Goal: Task Accomplishment & Management: Manage account settings

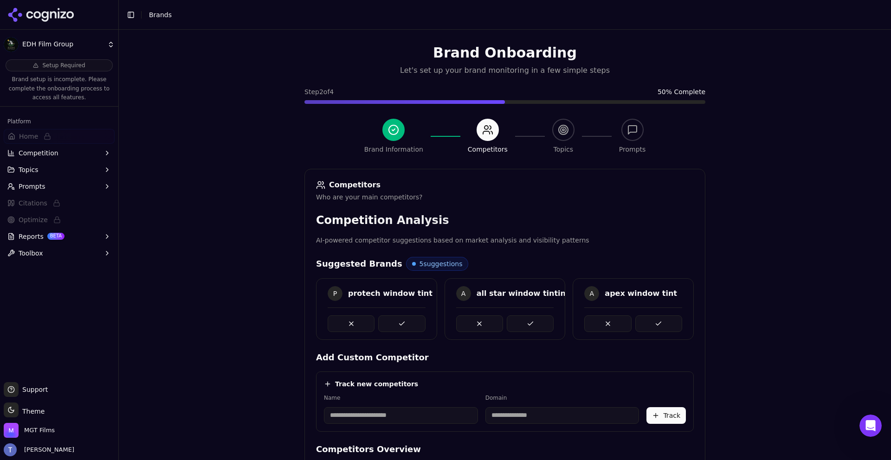
scroll to position [236, 0]
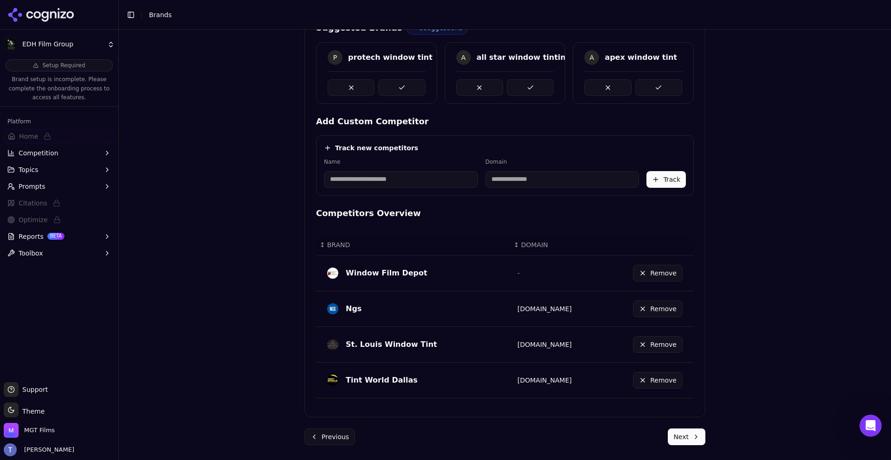
click at [415, 177] on input at bounding box center [401, 179] width 154 height 17
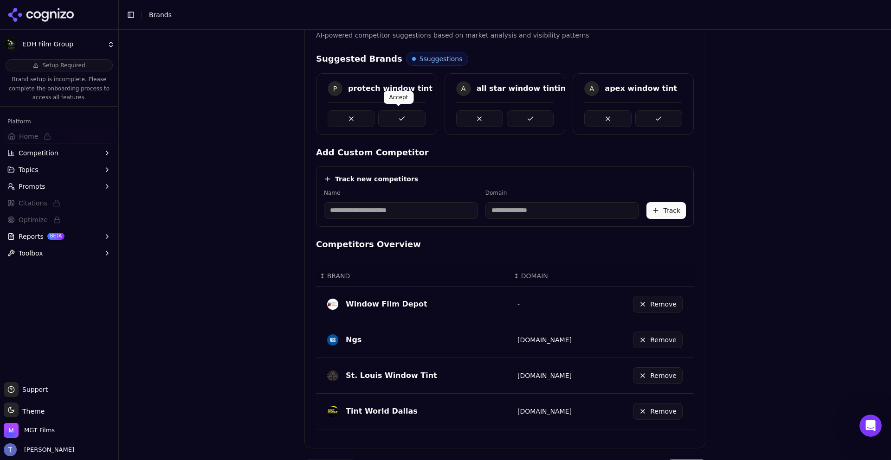
click at [399, 120] on button at bounding box center [401, 118] width 47 height 17
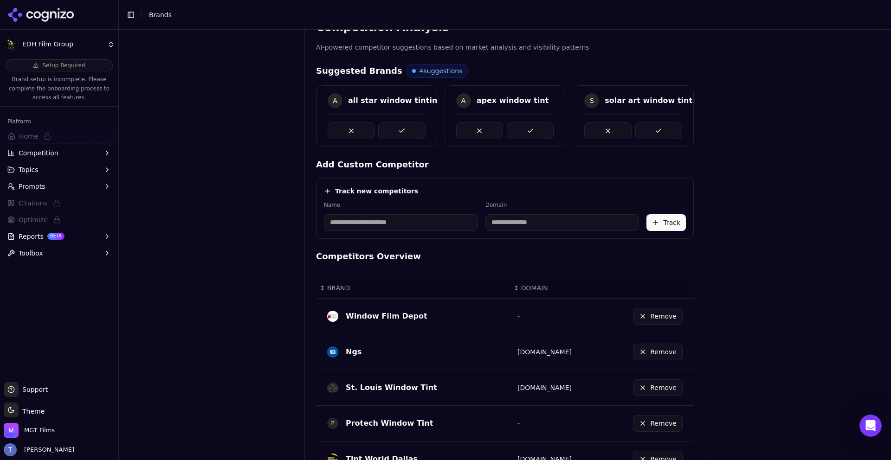
scroll to position [187, 0]
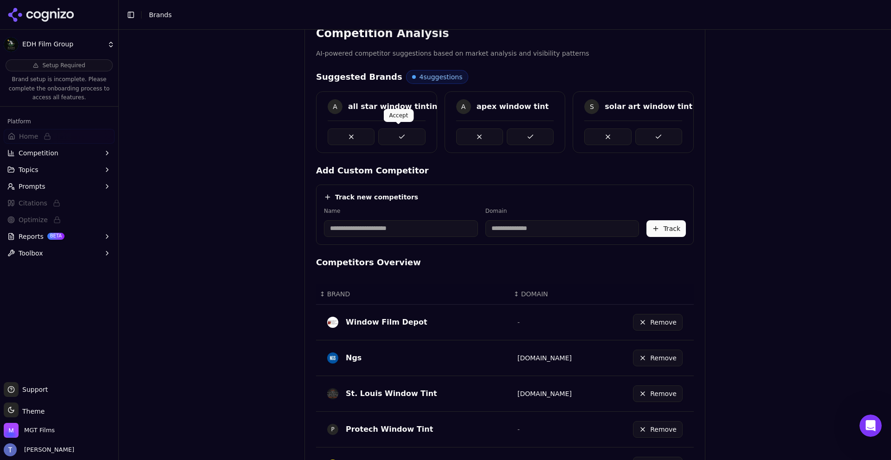
click at [405, 129] on button at bounding box center [401, 137] width 47 height 17
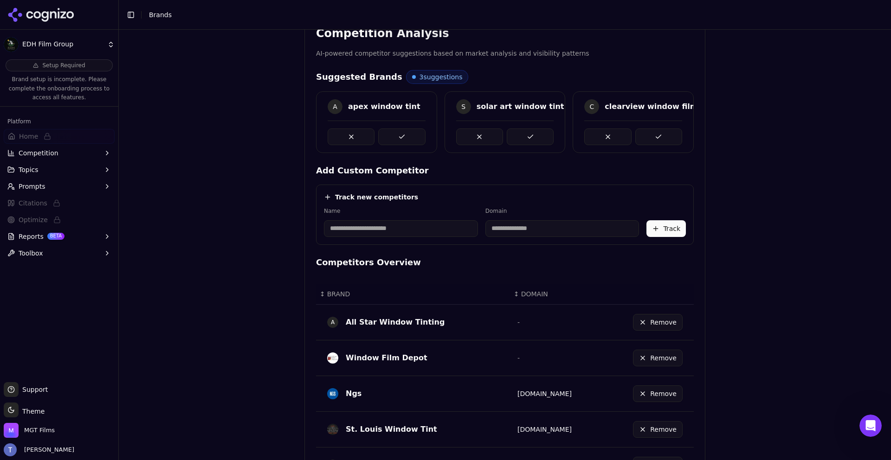
click at [397, 231] on input at bounding box center [401, 228] width 154 height 17
type input "*"
type input "**********"
click at [481, 230] on input at bounding box center [502, 228] width 114 height 17
type input "**********"
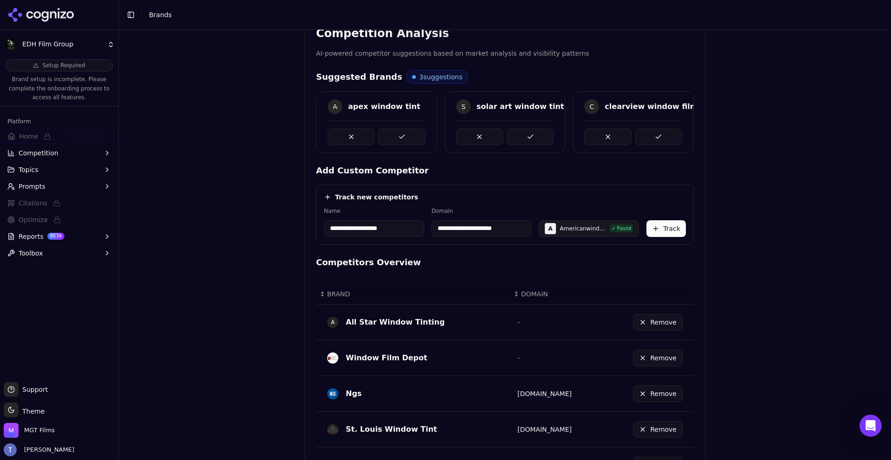
click at [662, 226] on button "Track" at bounding box center [666, 228] width 39 height 17
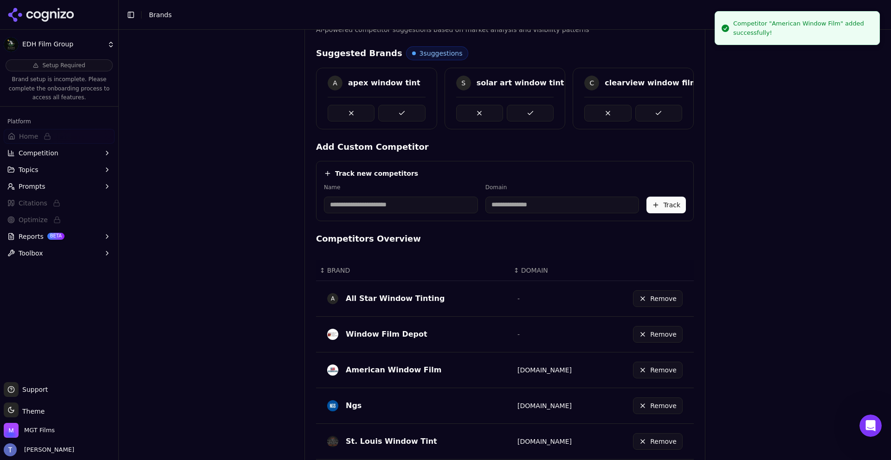
scroll to position [343, 0]
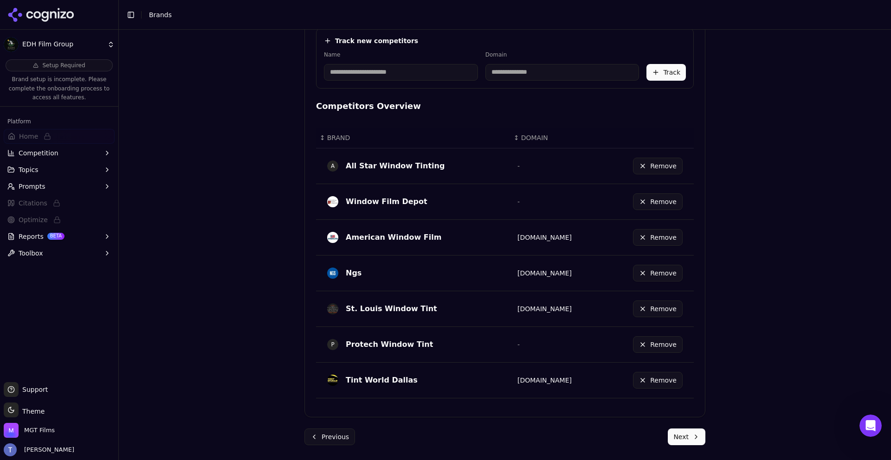
click at [677, 441] on button "Next" at bounding box center [687, 437] width 38 height 17
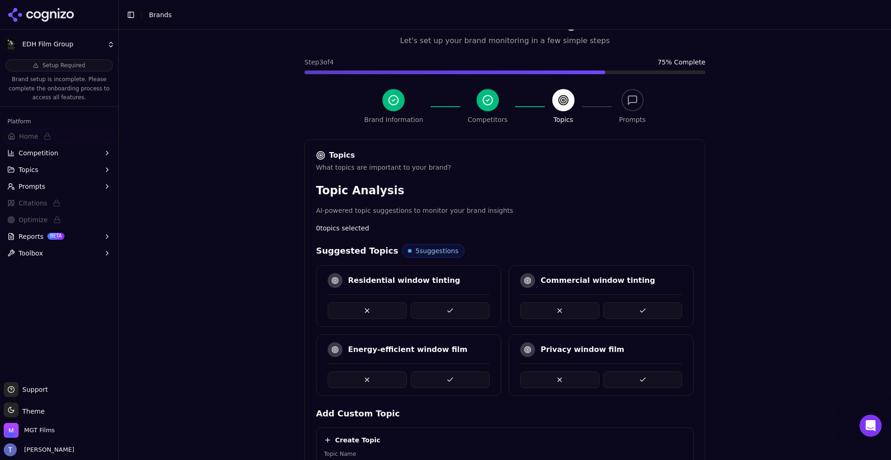
scroll to position [223, 0]
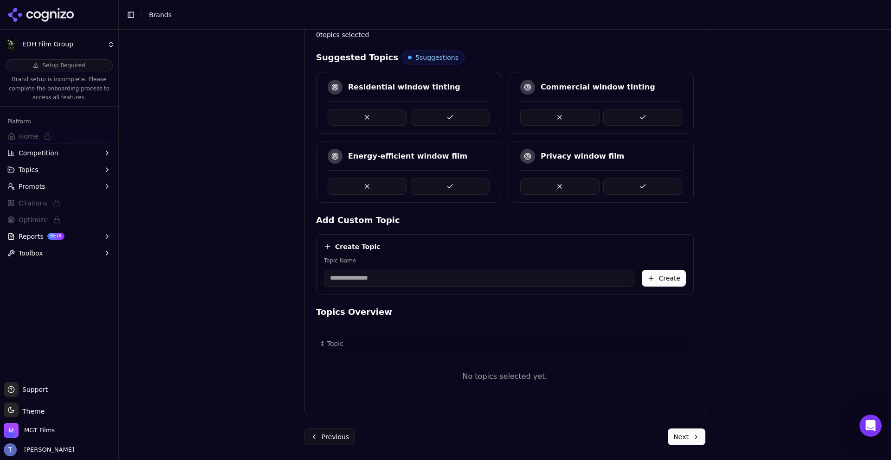
click at [436, 120] on button at bounding box center [450, 117] width 79 height 17
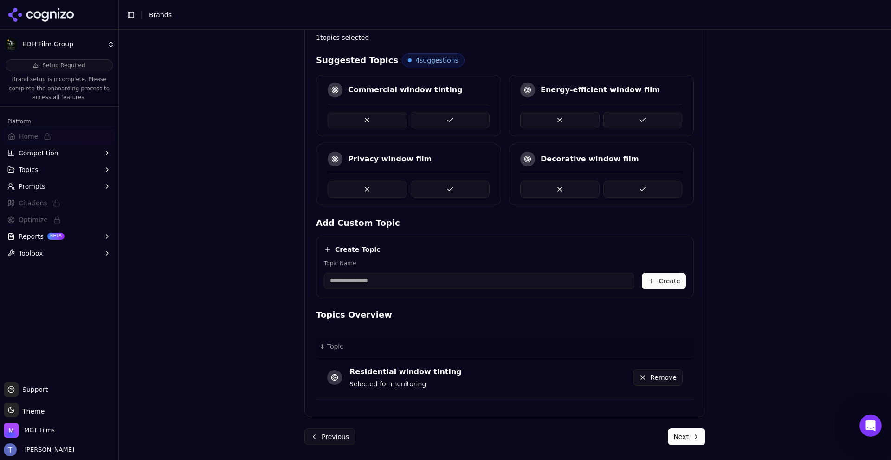
click at [458, 123] on button at bounding box center [450, 120] width 79 height 17
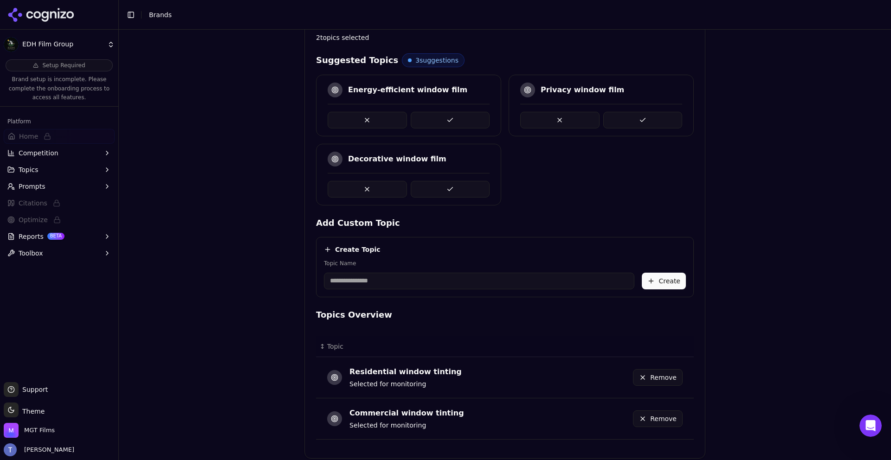
click at [458, 118] on button at bounding box center [450, 120] width 79 height 17
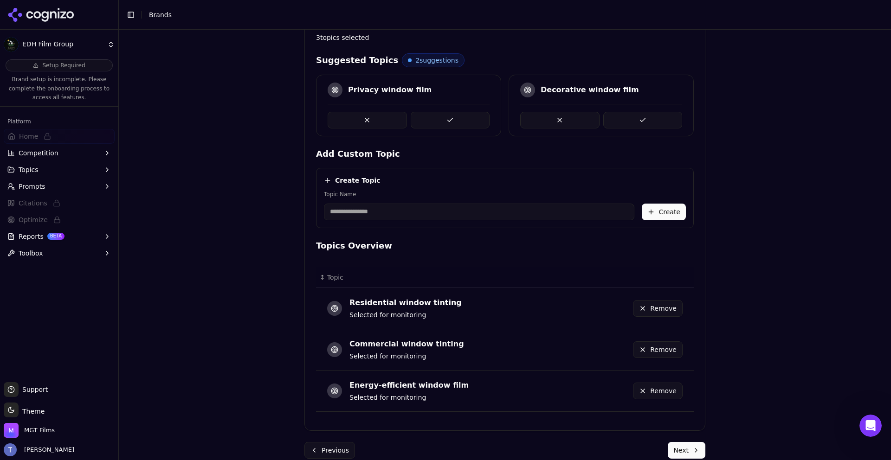
click at [454, 126] on button at bounding box center [450, 120] width 79 height 17
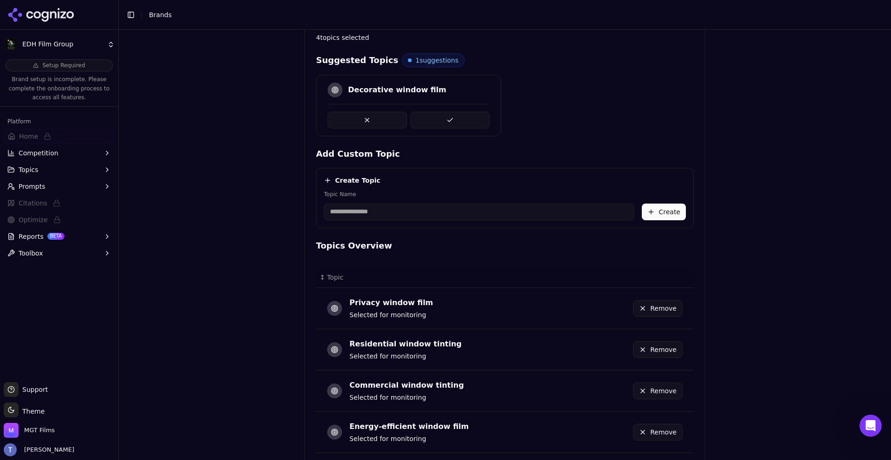
click at [456, 123] on button at bounding box center [450, 120] width 79 height 17
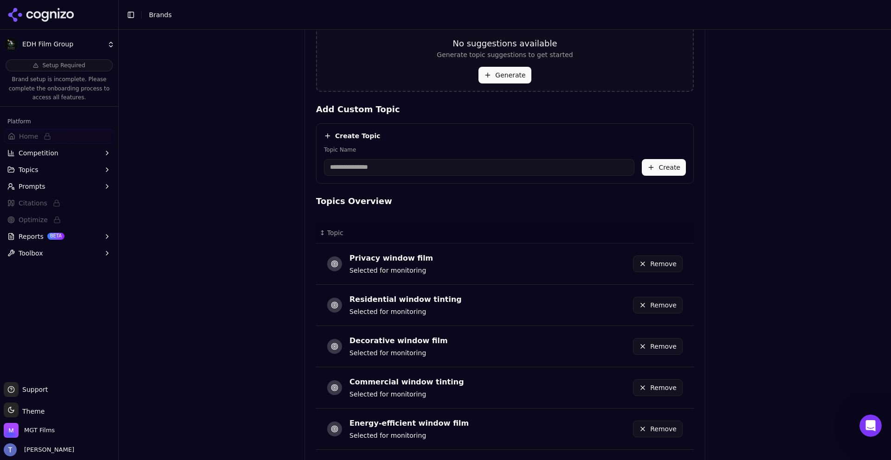
scroll to position [287, 0]
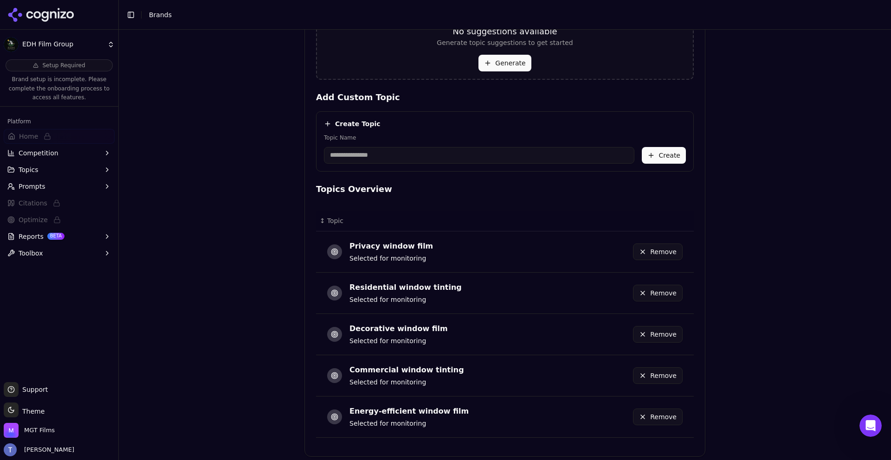
click at [486, 298] on div "Residential window tinting Selected for monitoring" at bounding box center [441, 293] width 229 height 26
click at [646, 295] on button "Remove" at bounding box center [658, 293] width 50 height 17
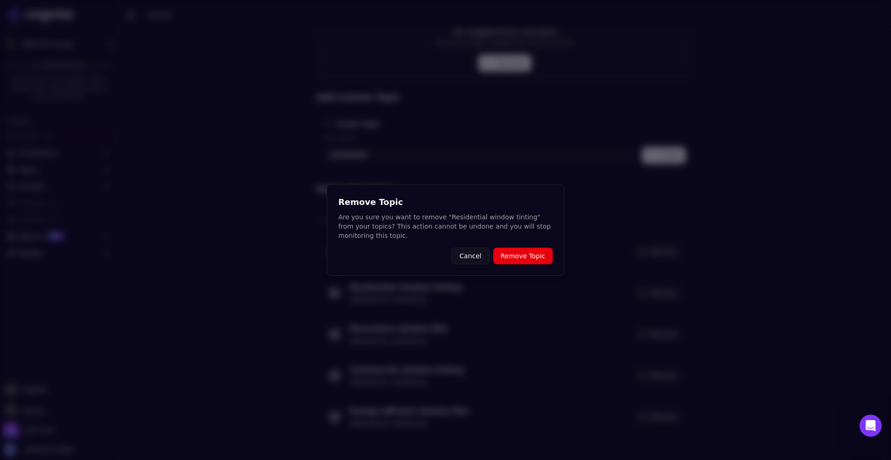
click at [522, 253] on button "Remove Topic" at bounding box center [522, 256] width 59 height 17
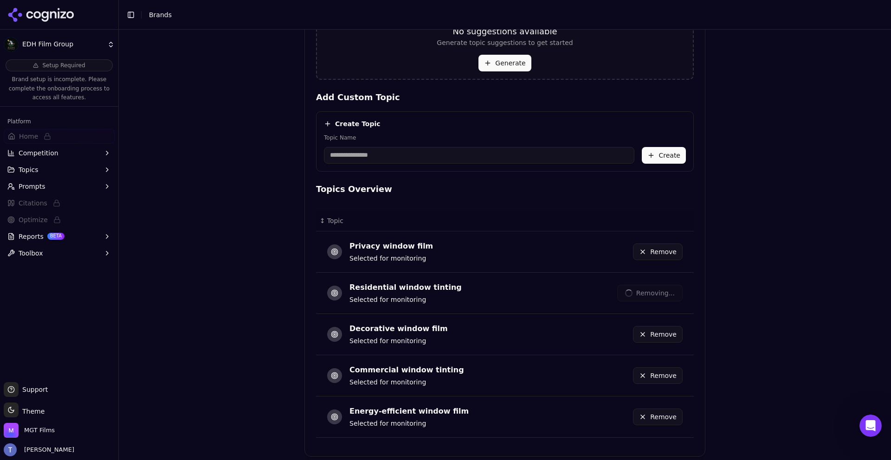
click at [405, 153] on input "Topic Name" at bounding box center [479, 155] width 311 height 17
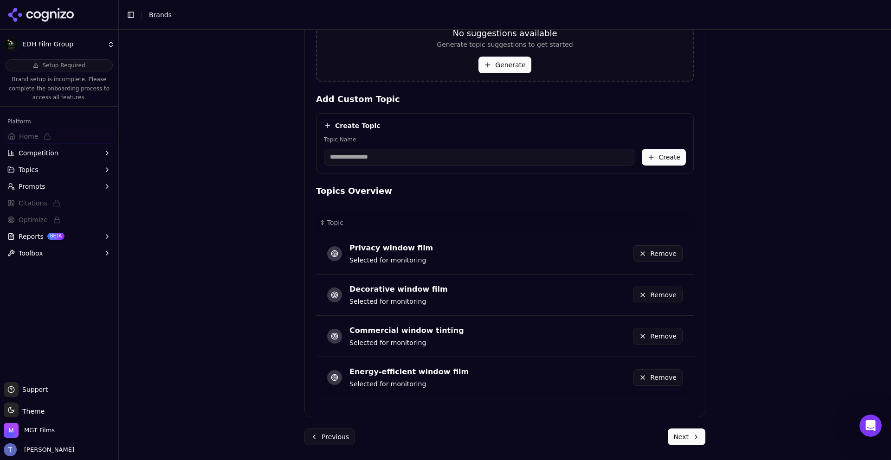
scroll to position [285, 0]
type input "**********"
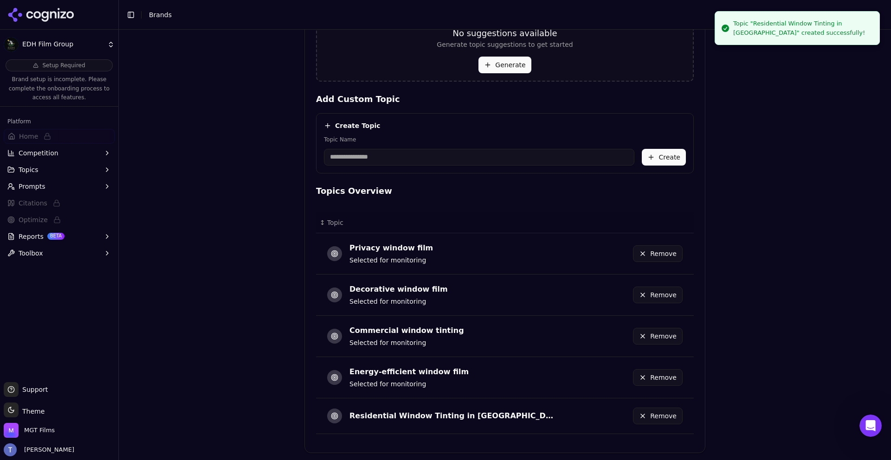
click at [366, 154] on input "Topic Name" at bounding box center [479, 157] width 311 height 17
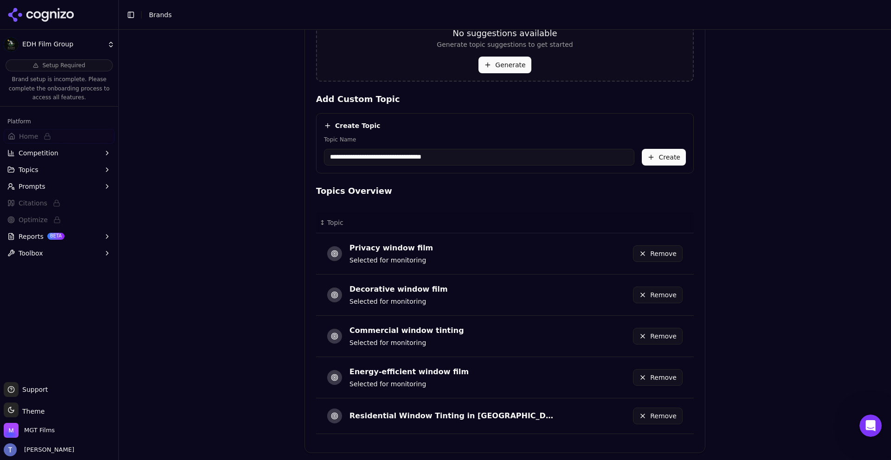
type input "**********"
click at [658, 157] on button "Create" at bounding box center [664, 157] width 44 height 17
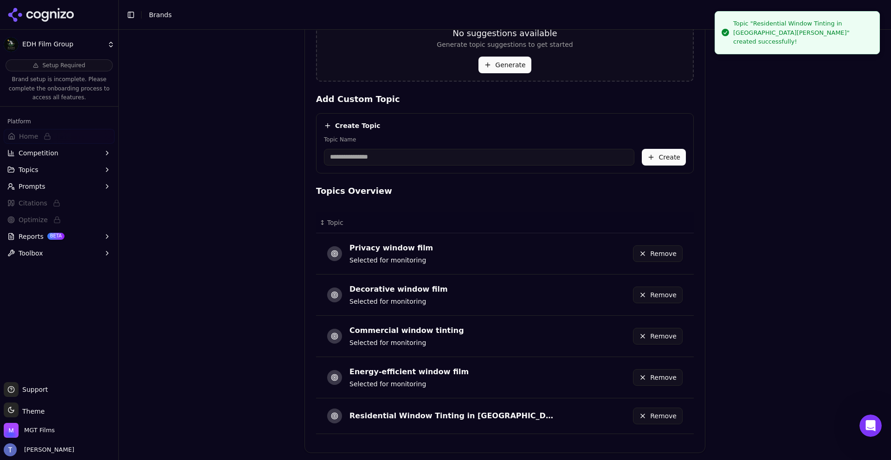
click at [483, 162] on input "Topic Name" at bounding box center [479, 157] width 311 height 17
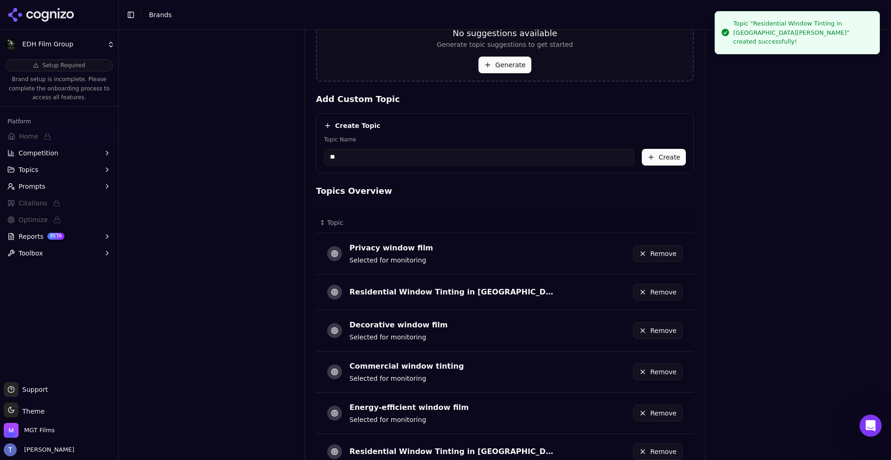
type input "*"
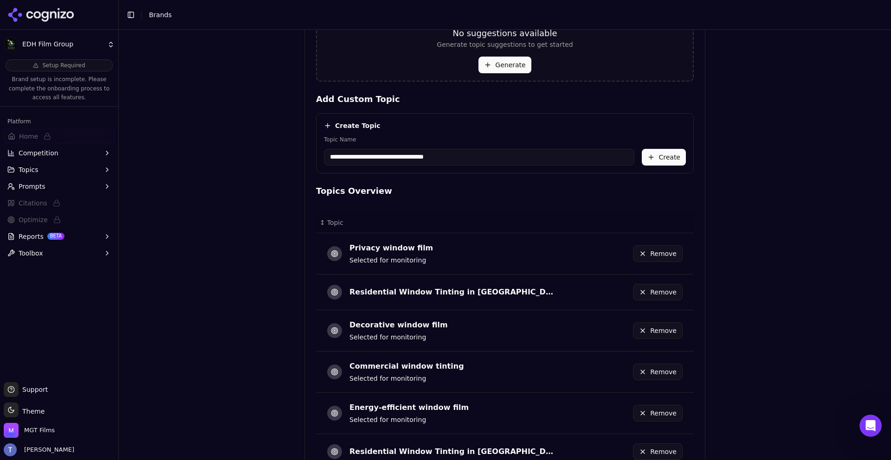
type input "**********"
click at [660, 158] on button "Create" at bounding box center [664, 157] width 44 height 17
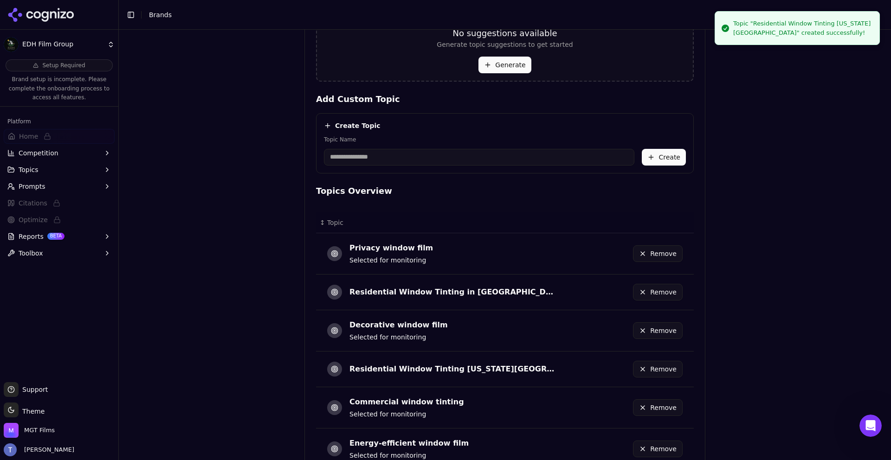
click at [475, 164] on input "Topic Name" at bounding box center [479, 157] width 311 height 17
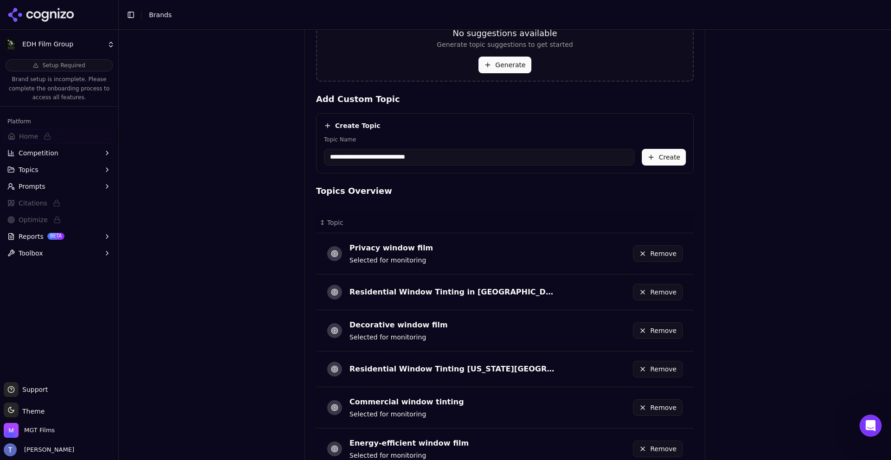
type input "**********"
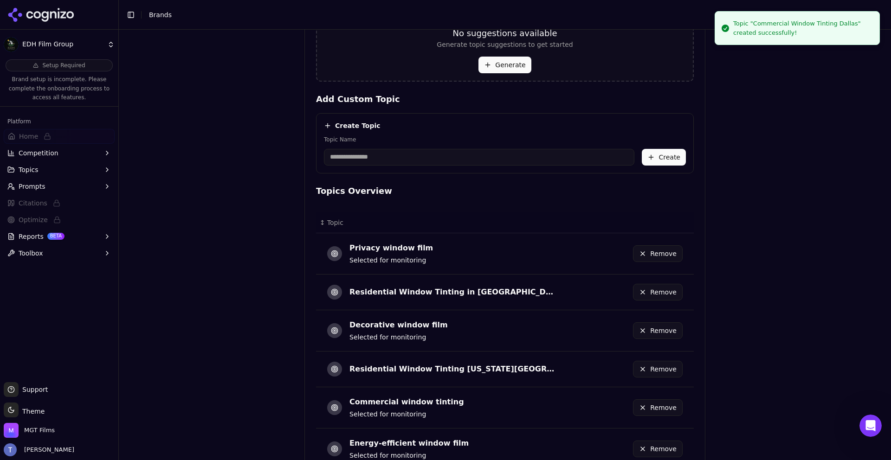
click at [396, 149] on div "Topic Name" at bounding box center [479, 151] width 311 height 30
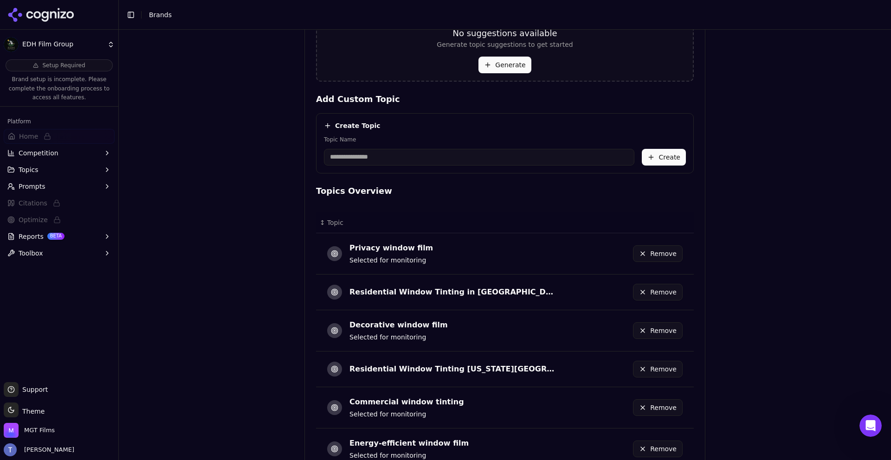
click at [383, 156] on input "Topic Name" at bounding box center [479, 157] width 311 height 17
click at [383, 157] on input "Topic Name" at bounding box center [479, 157] width 311 height 17
type input "**********"
click at [658, 162] on button "Create" at bounding box center [664, 157] width 44 height 17
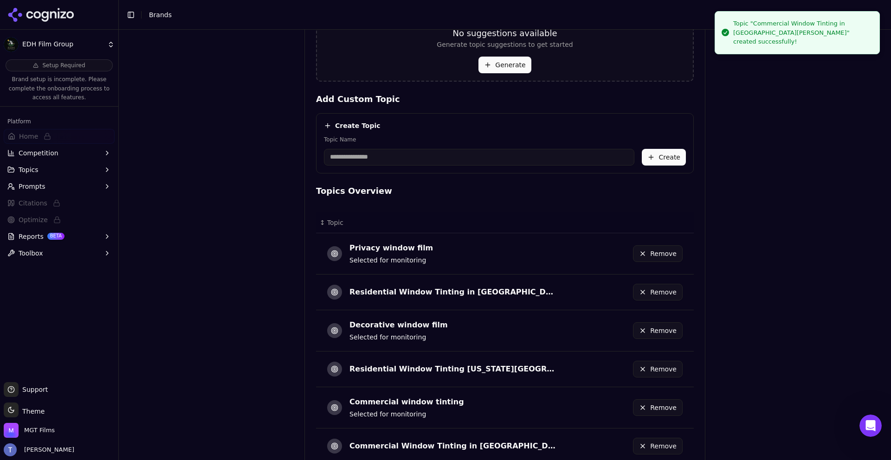
click at [503, 152] on input "Topic Name" at bounding box center [479, 157] width 311 height 17
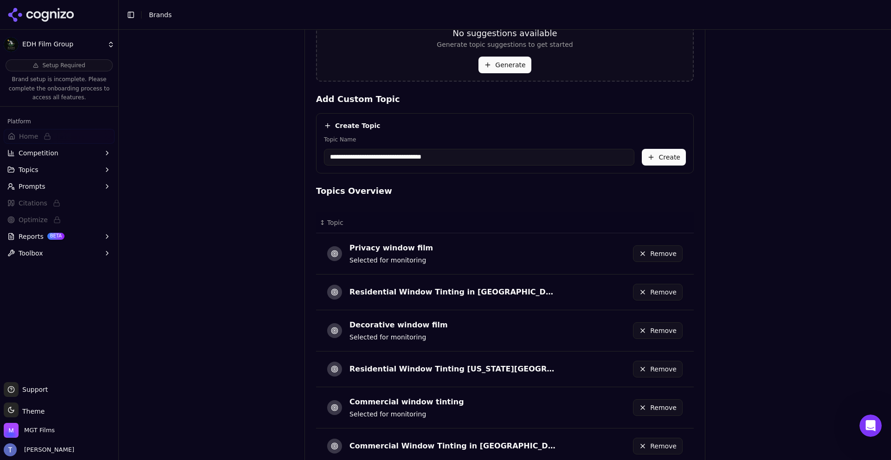
type input "**********"
click at [656, 153] on button "Create" at bounding box center [664, 157] width 44 height 17
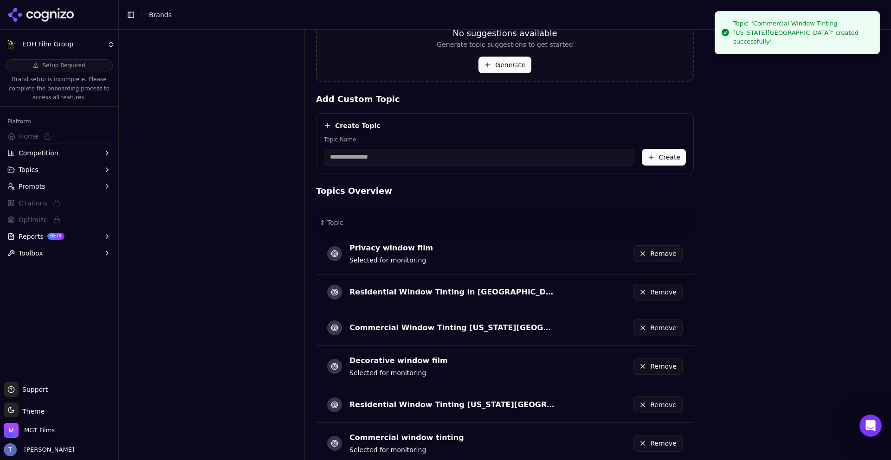
click at [500, 164] on input "Topic Name" at bounding box center [479, 157] width 311 height 17
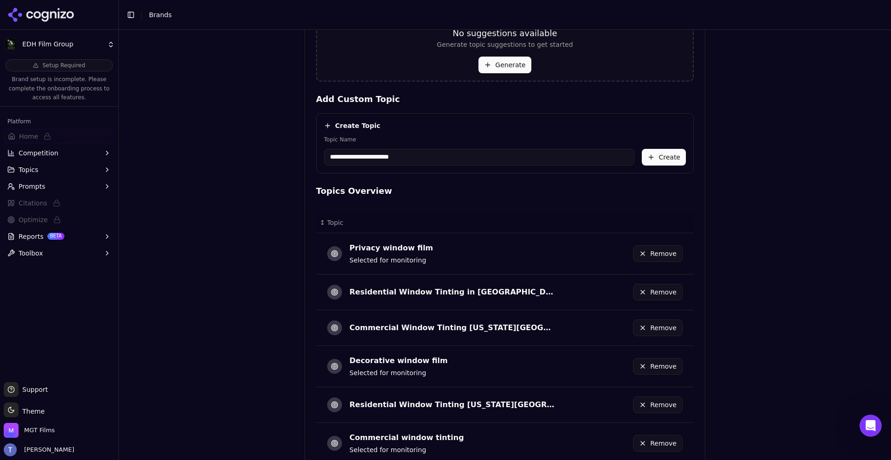
type input "**********"
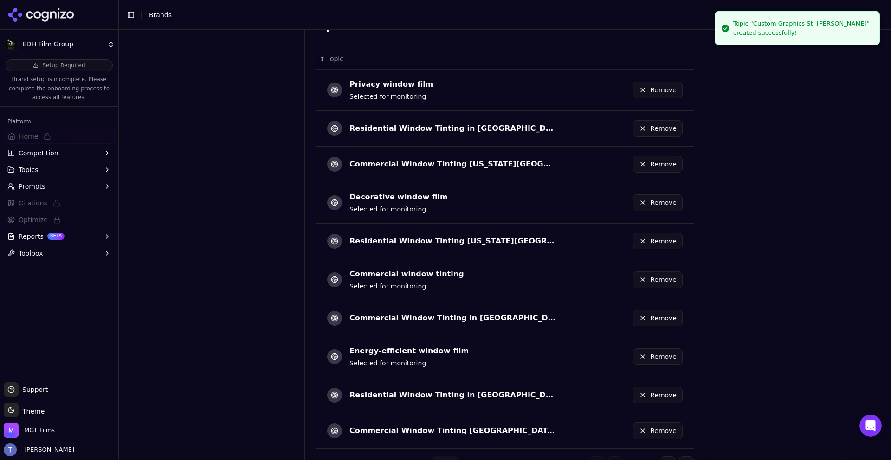
scroll to position [514, 0]
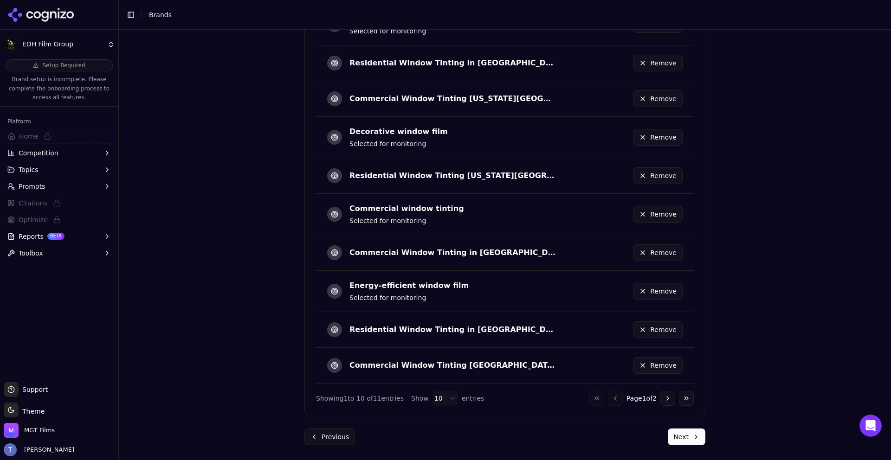
click at [691, 440] on button "Next" at bounding box center [687, 437] width 38 height 17
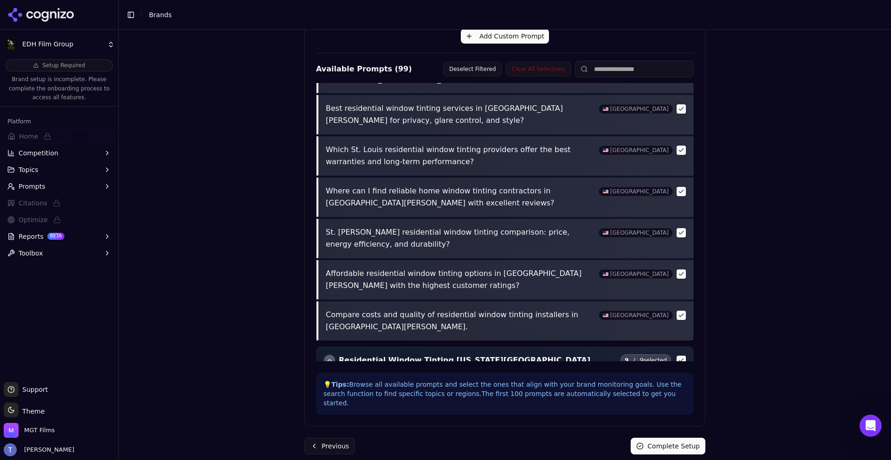
scroll to position [3519, 0]
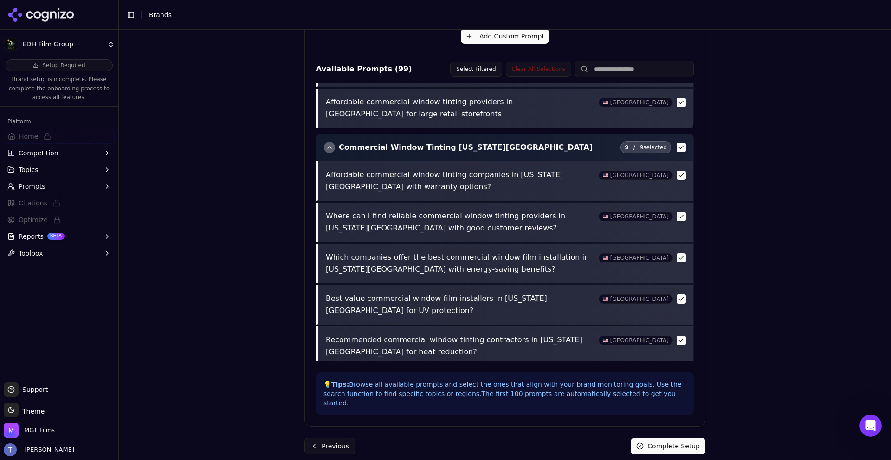
scroll to position [3434, 0]
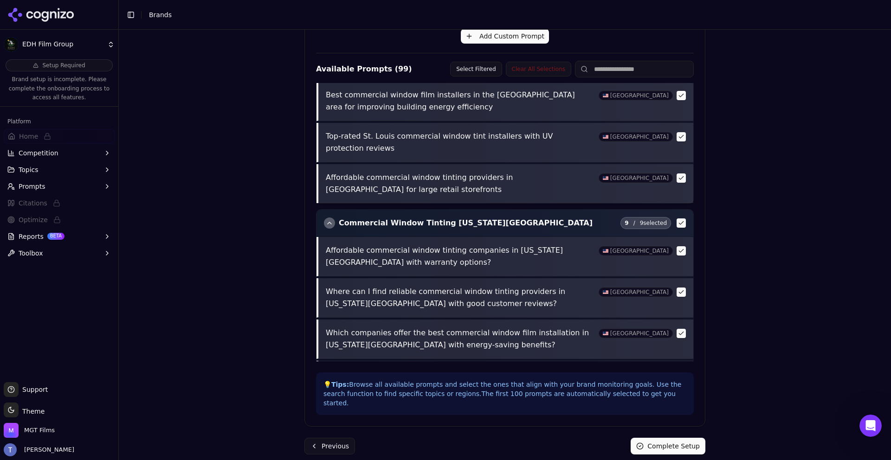
scroll to position [3368, 0]
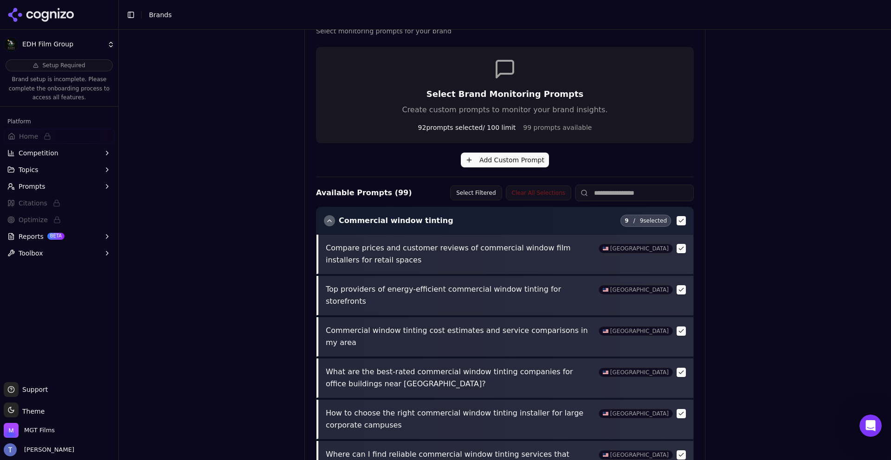
scroll to position [290, 0]
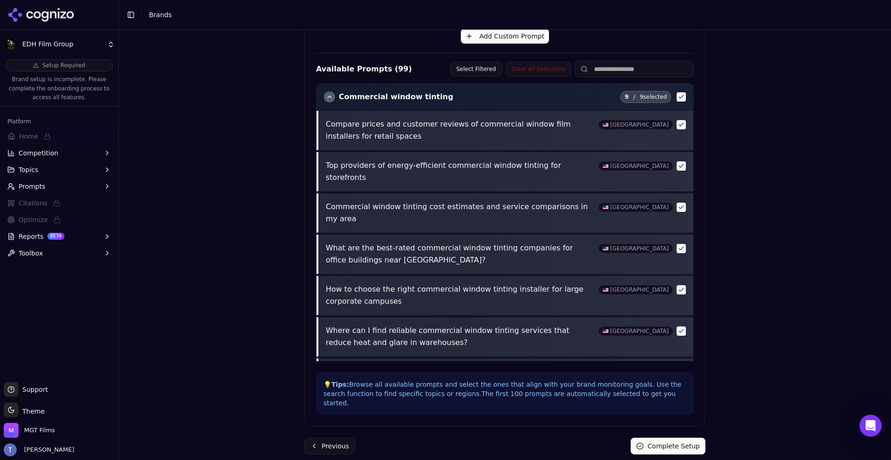
click at [674, 446] on div "Brand Onboarding Let's set up your brand monitoring in a few simple steps Step …" at bounding box center [505, 105] width 416 height 730
click at [673, 439] on button "Complete Setup" at bounding box center [668, 446] width 75 height 17
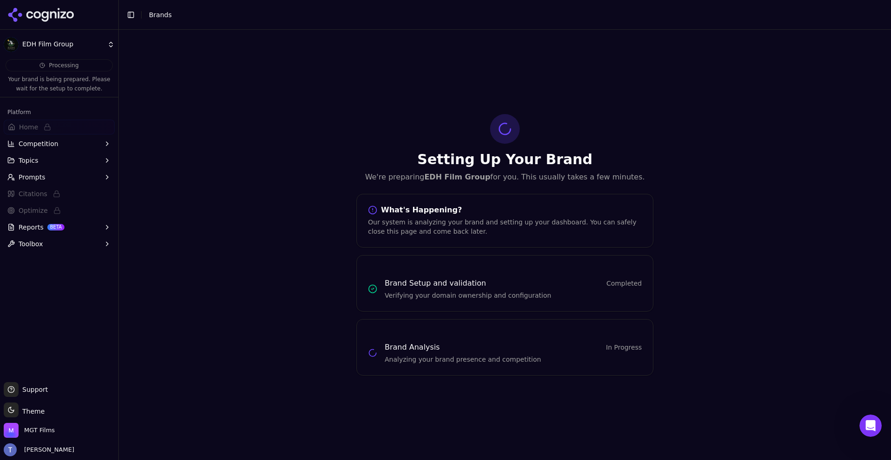
scroll to position [0, 0]
click at [72, 45] on html "EDH Film Group Processing Your brand is being prepared. Please wait for the set…" at bounding box center [445, 230] width 891 height 460
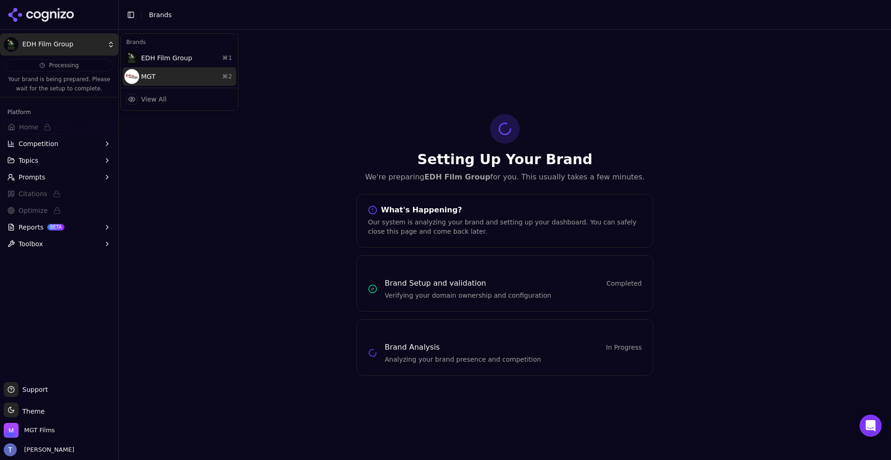
click at [158, 77] on div "MGT ⌘ 2" at bounding box center [180, 76] width 114 height 19
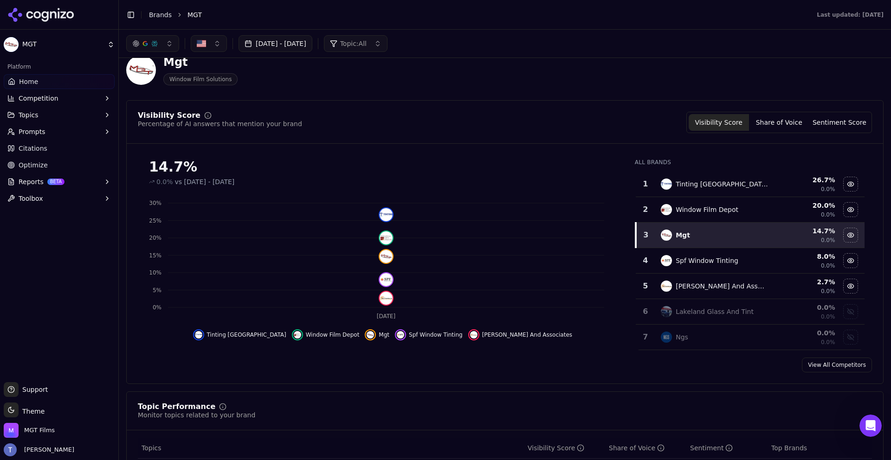
scroll to position [47, 0]
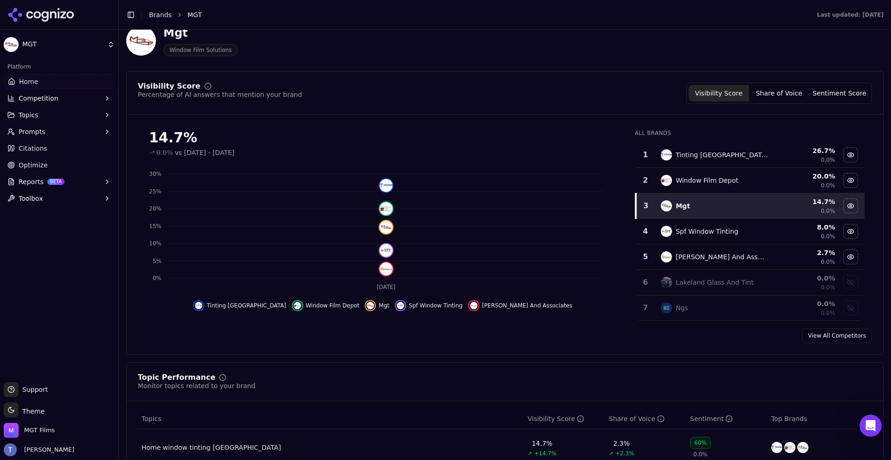
click at [774, 152] on td "26.7 % 0.0%" at bounding box center [805, 156] width 63 height 26
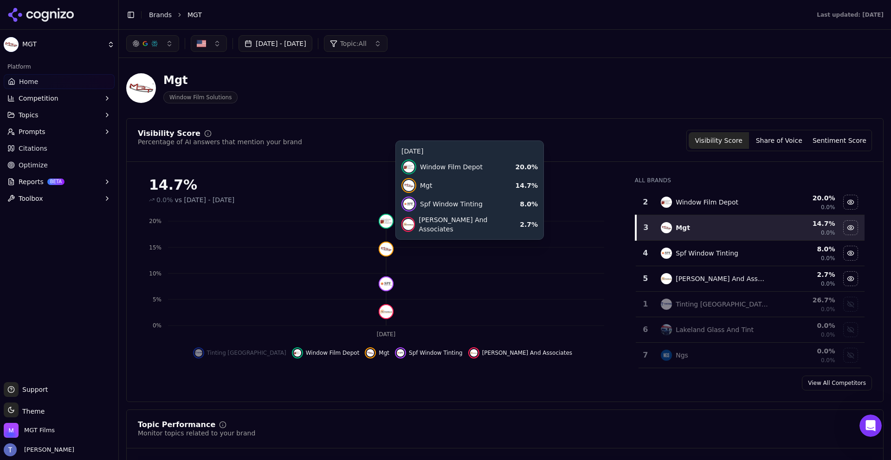
scroll to position [0, 0]
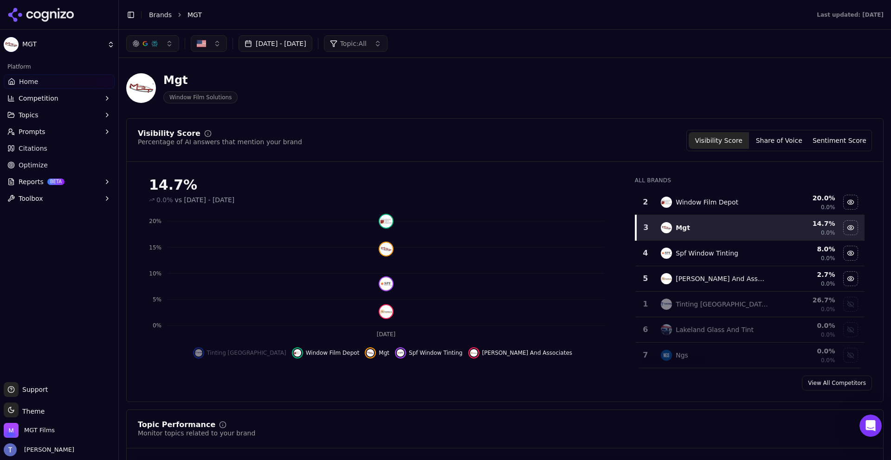
click at [34, 47] on html "MGT Platform Home Competition Topics Prompts Citations Optimize Reports BETA To…" at bounding box center [445, 230] width 891 height 460
drag, startPoint x: 198, startPoint y: 13, endPoint x: 162, endPoint y: 19, distance: 35.8
click at [197, 13] on html "MGT Platform Home Competition Topics Prompts Citations Optimize Reports BETA To…" at bounding box center [445, 230] width 891 height 460
click at [32, 394] on span "Support" at bounding box center [33, 389] width 29 height 9
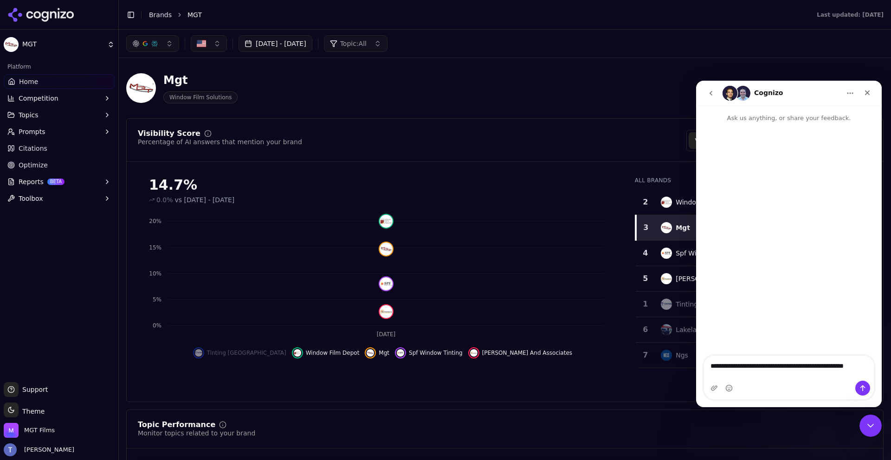
type textarea "**********"
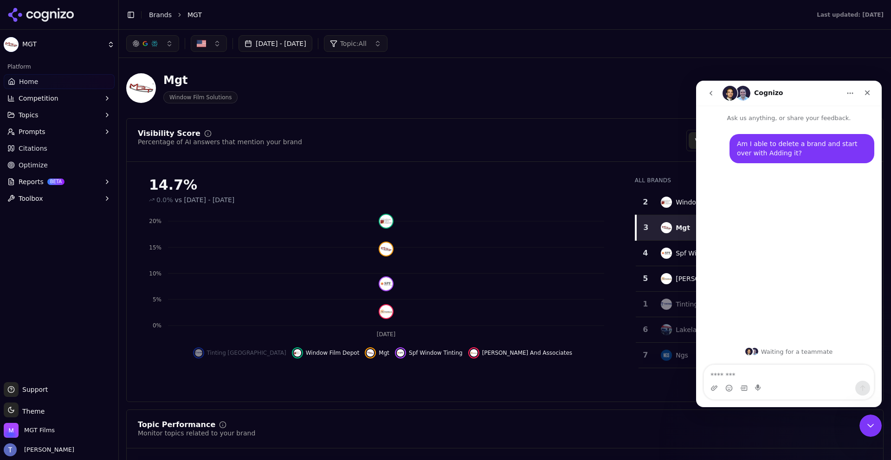
click at [599, 123] on div "Visibility Score Percentage of AI answers that mention your brand Visibility Sc…" at bounding box center [505, 260] width 758 height 284
click at [867, 98] on div "Close" at bounding box center [867, 92] width 17 height 17
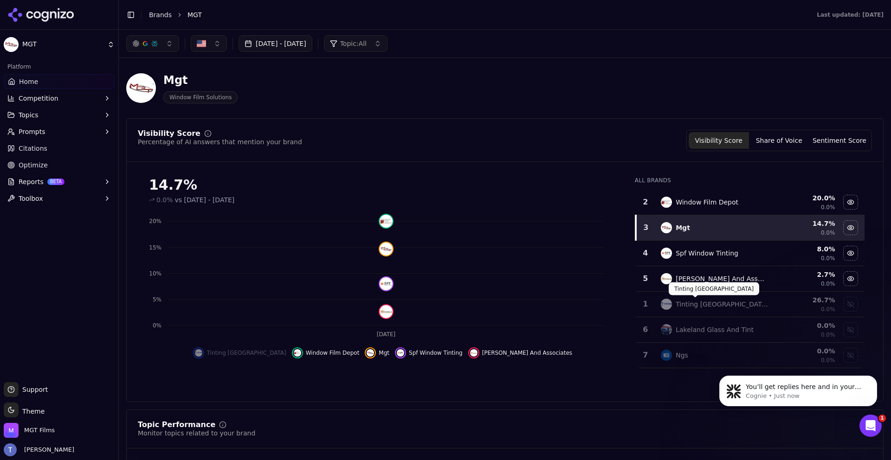
click at [716, 301] on div "Tinting [GEOGRAPHIC_DATA]" at bounding box center [722, 304] width 92 height 9
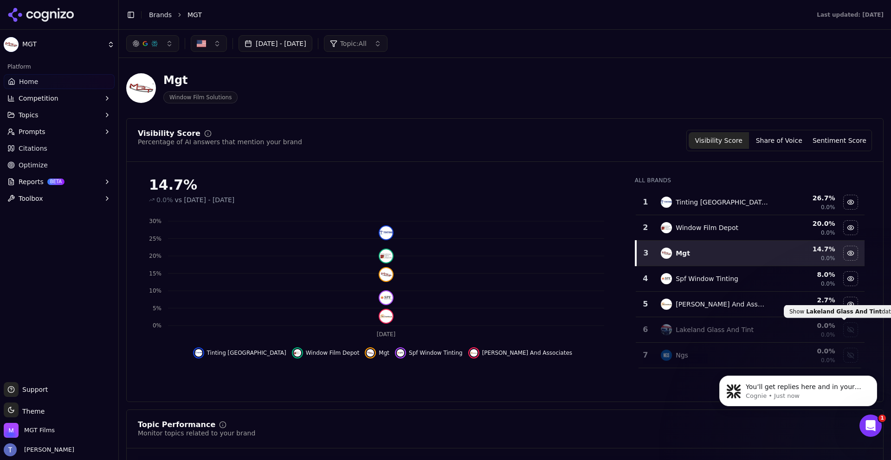
click at [844, 333] on div "Show lakeland glass and tint data" at bounding box center [851, 330] width 14 height 14
click at [844, 334] on div "Hide lakeland glass and tint data" at bounding box center [851, 330] width 14 height 14
click at [840, 356] on div "You’ll get replies here and in your email: ✉️ [PERSON_NAME][EMAIL_ADDRESS][DOMA…" at bounding box center [798, 349] width 171 height 116
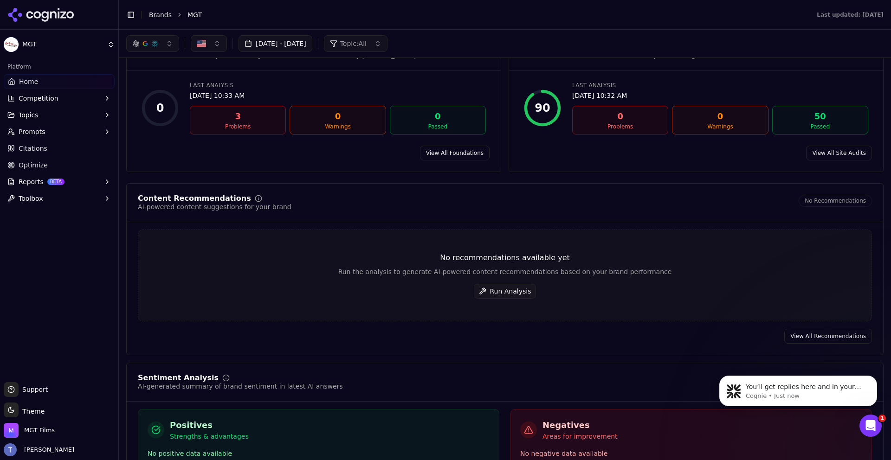
scroll to position [1014, 0]
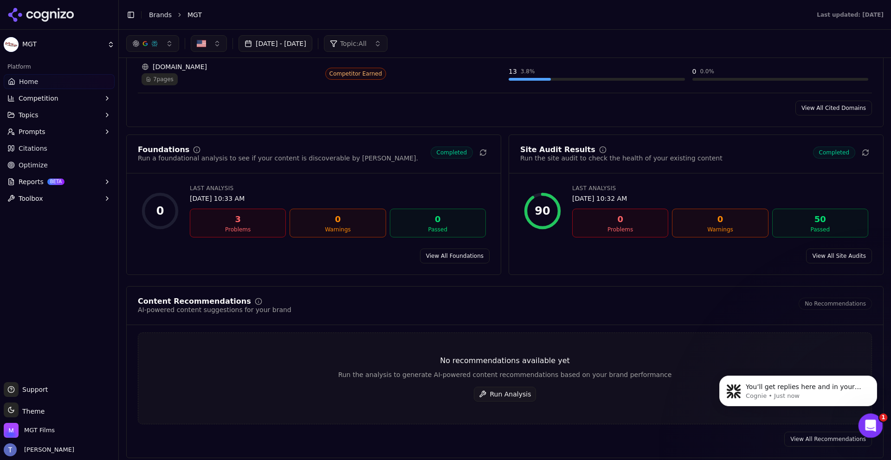
click at [868, 427] on icon "Open Intercom Messenger" at bounding box center [869, 424] width 15 height 15
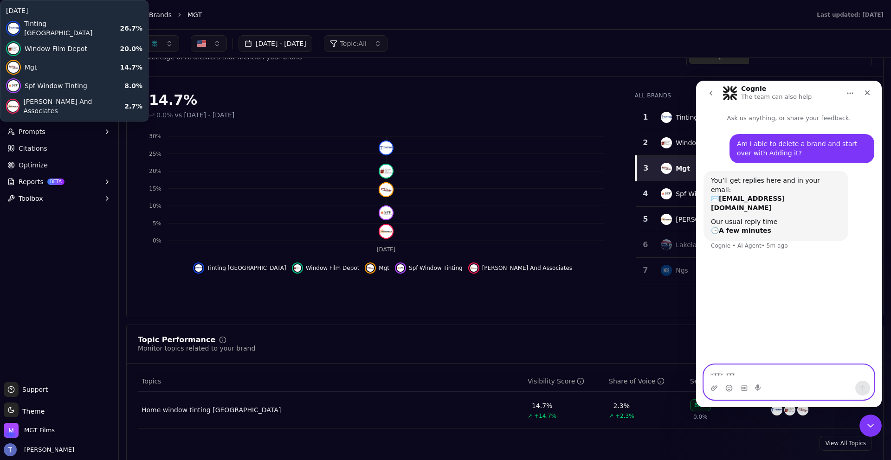
scroll to position [33, 0]
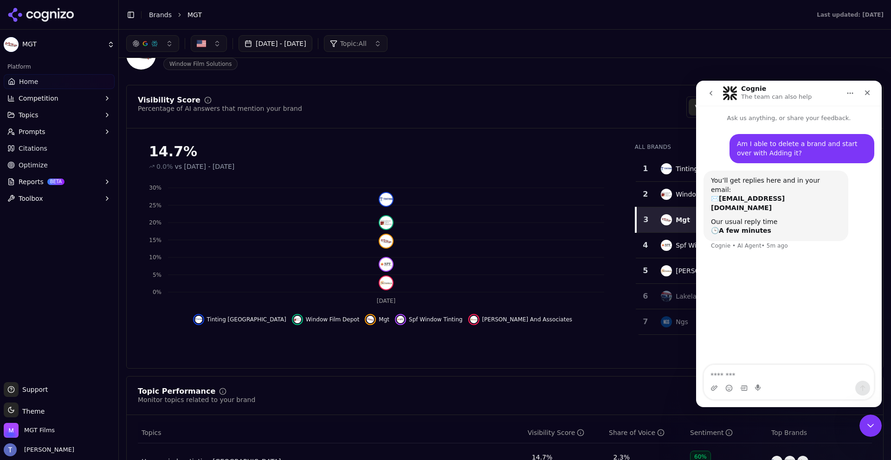
click at [36, 38] on html "MGT Platform Home Competition Topics Prompts Citations Optimize Reports BETA To…" at bounding box center [445, 230] width 891 height 460
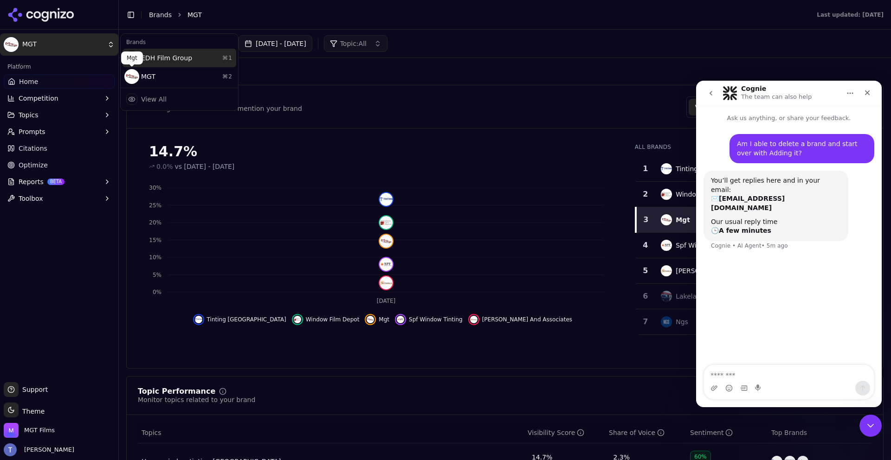
click at [176, 56] on div "EDH Film Group ⌘ 1" at bounding box center [180, 58] width 114 height 19
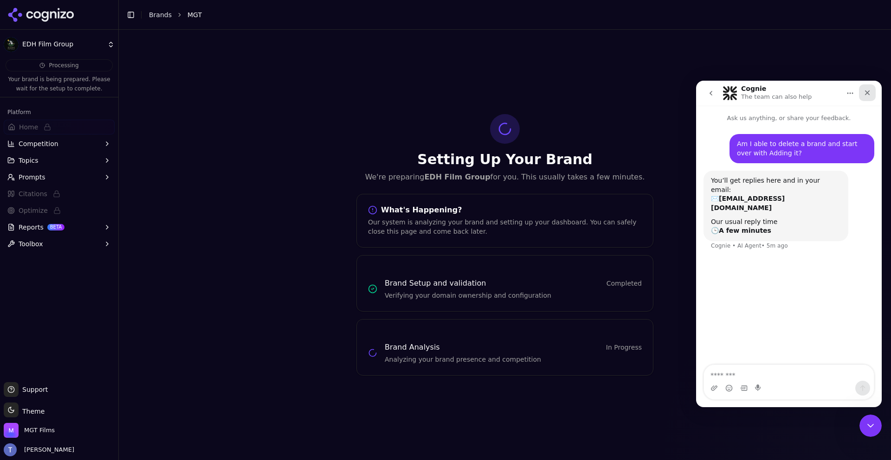
click at [870, 91] on icon "Close" at bounding box center [867, 92] width 7 height 7
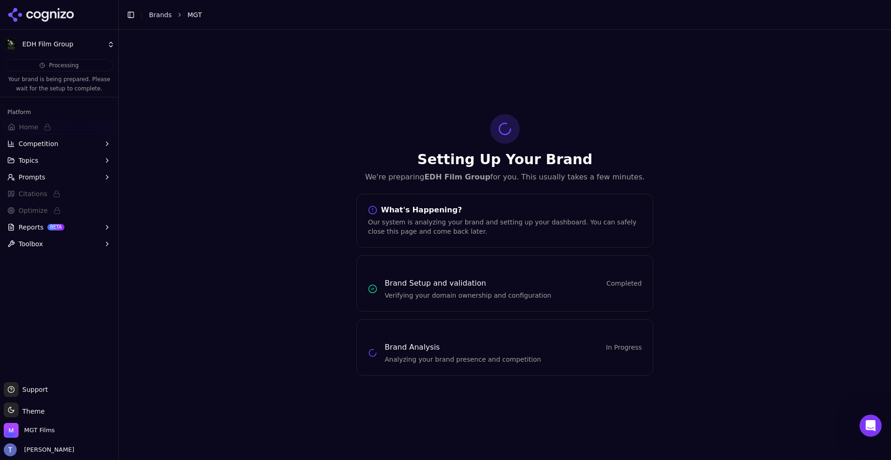
click at [67, 33] on div "EDH Film Group" at bounding box center [59, 28] width 118 height 56
click at [68, 42] on html "EDH Film Group Processing Your brand is being prepared. Please wait for the set…" at bounding box center [445, 230] width 891 height 460
click at [39, 117] on html "EDH Film Group Processing Your brand is being prepared. Please wait for the set…" at bounding box center [445, 230] width 891 height 460
click at [36, 434] on span "MGT Films" at bounding box center [39, 431] width 31 height 8
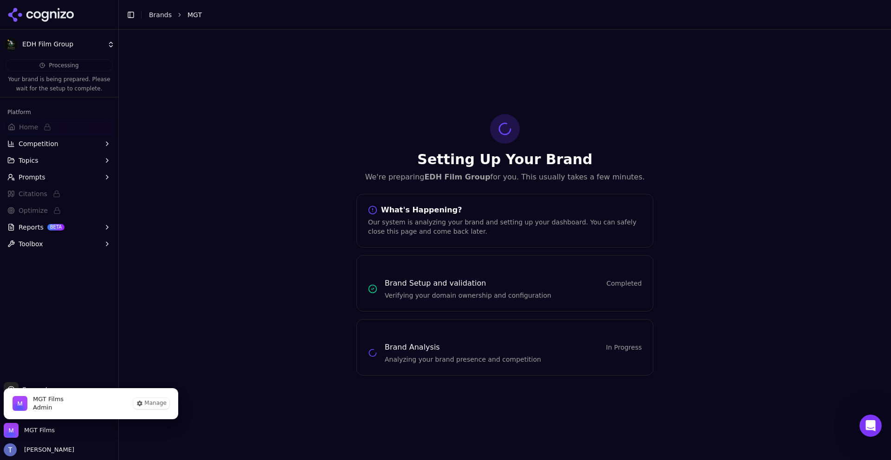
click at [42, 398] on span "MGT Films" at bounding box center [48, 399] width 31 height 8
click at [14, 406] on img "MGT Films is active" at bounding box center [20, 403] width 15 height 15
click at [153, 402] on button "Manage" at bounding box center [151, 403] width 36 height 11
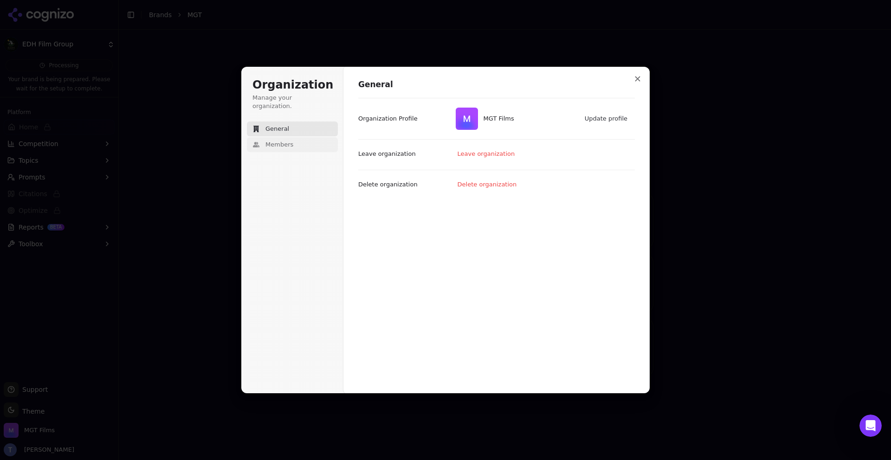
click at [272, 141] on span "Members" at bounding box center [280, 145] width 28 height 8
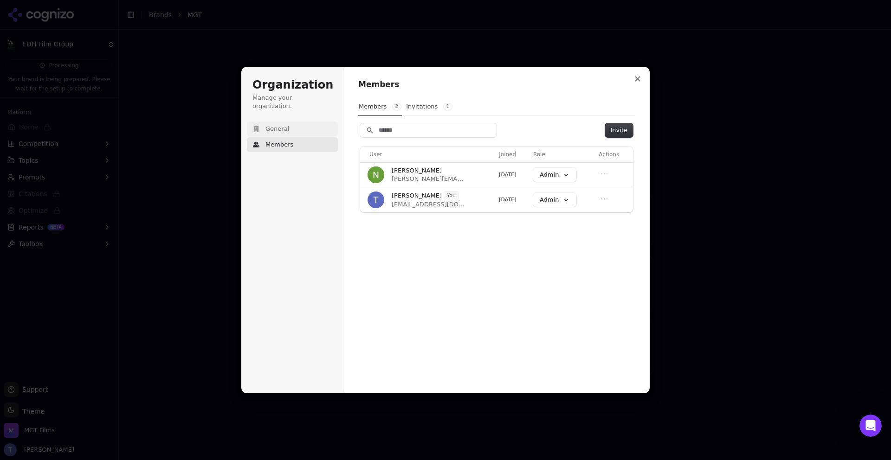
click at [283, 125] on span "General" at bounding box center [278, 129] width 24 height 8
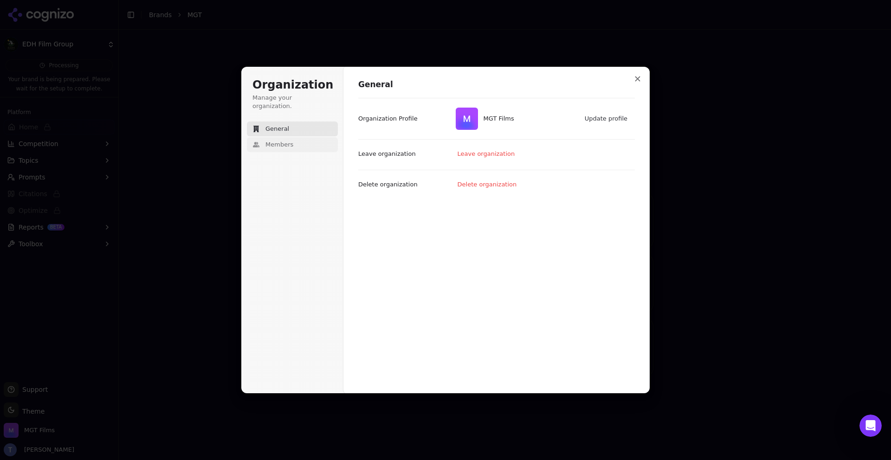
click at [289, 141] on span "Members" at bounding box center [280, 145] width 28 height 8
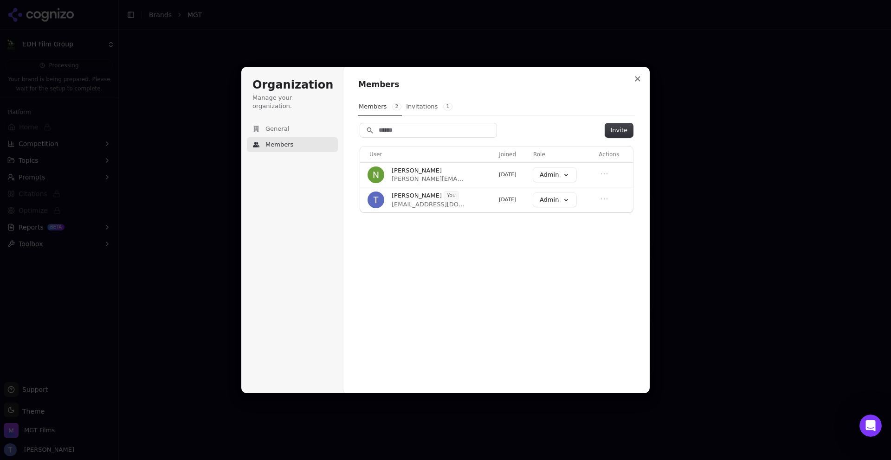
click at [422, 109] on button "Invitations 1" at bounding box center [429, 107] width 47 height 18
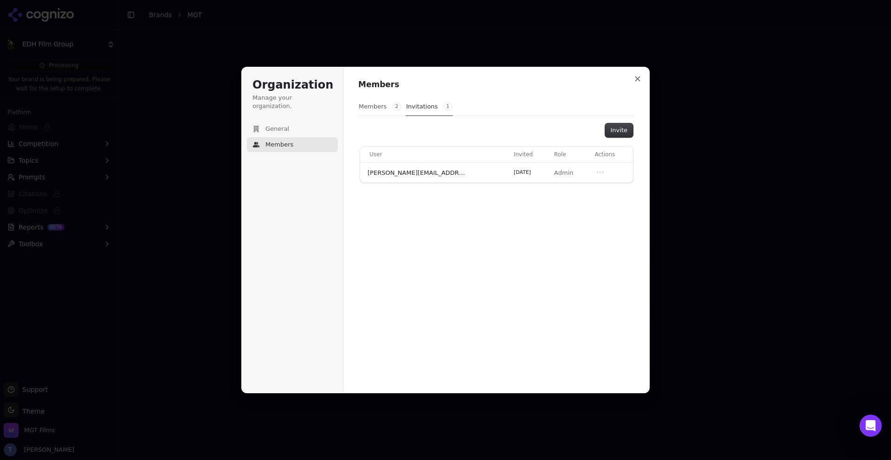
click at [398, 107] on span "2" at bounding box center [396, 106] width 9 height 7
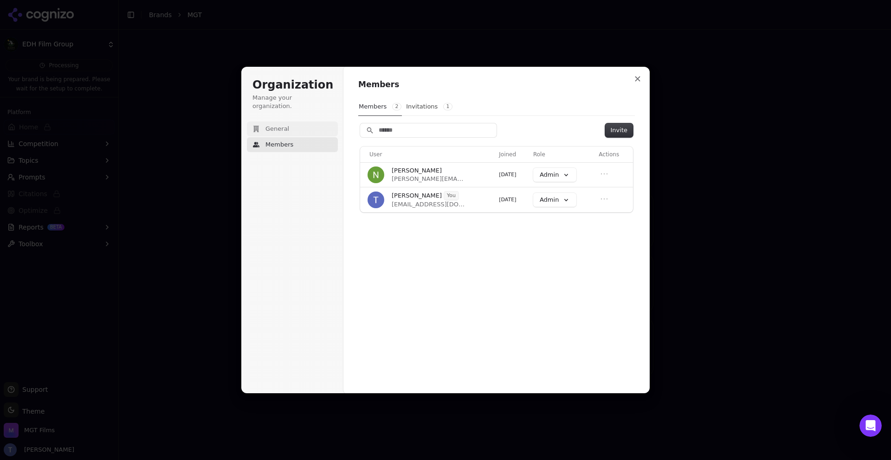
click at [286, 125] on span "General" at bounding box center [278, 129] width 24 height 8
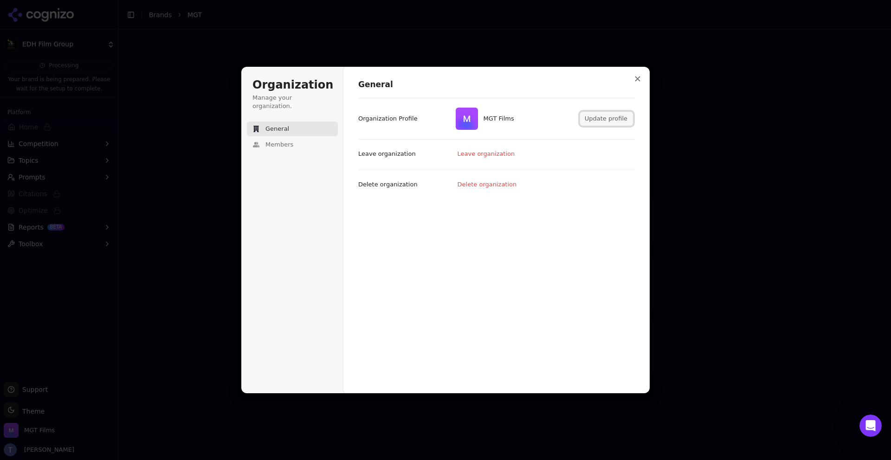
click at [609, 119] on button "Update profile" at bounding box center [606, 119] width 53 height 14
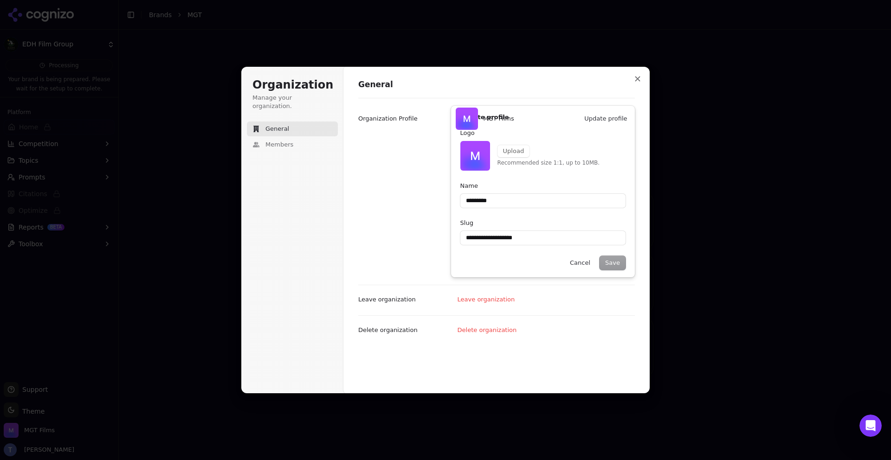
type input "*********"
type input "**********"
click at [494, 196] on input "*********" at bounding box center [542, 201] width 165 height 14
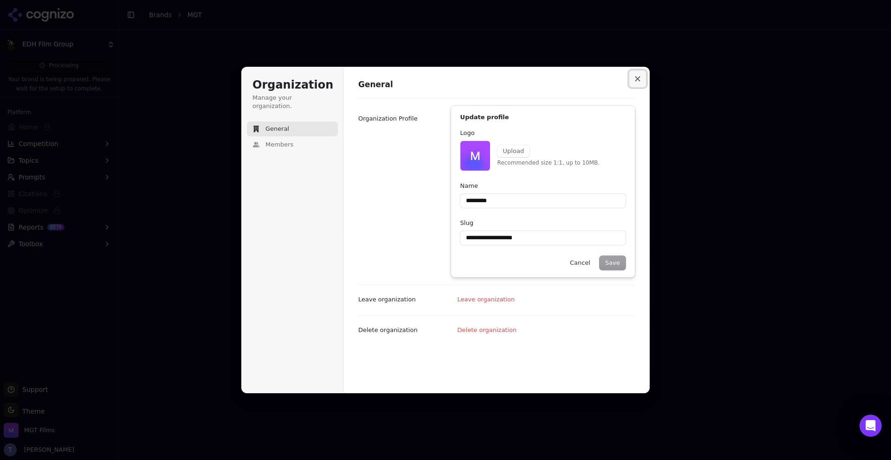
type input "*********"
type input "**********"
click at [637, 81] on icon "Close modal" at bounding box center [638, 79] width 6 height 6
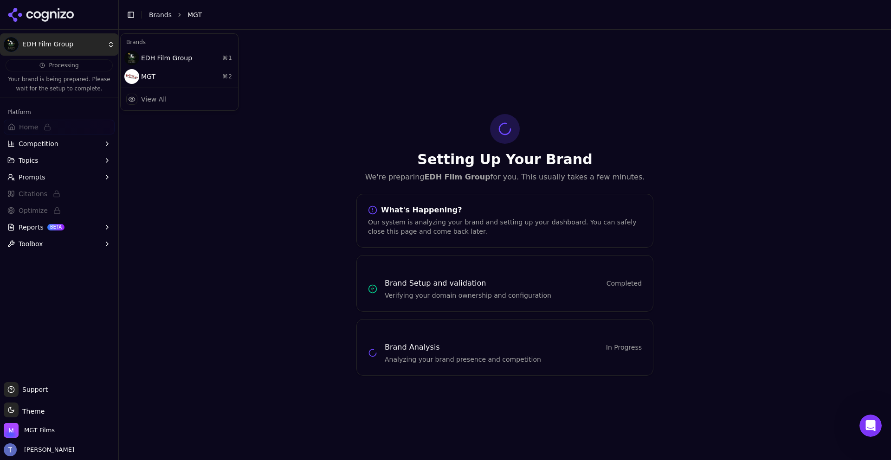
click at [103, 52] on html "EDH Film Group Processing Your brand is being prepared. Please wait for the set…" at bounding box center [445, 230] width 891 height 460
click at [131, 17] on html "EDH Film Group Processing Your brand is being prepared. Please wait for the set…" at bounding box center [445, 230] width 891 height 460
click at [131, 17] on button "Toggle Sidebar" at bounding box center [130, 14] width 13 height 13
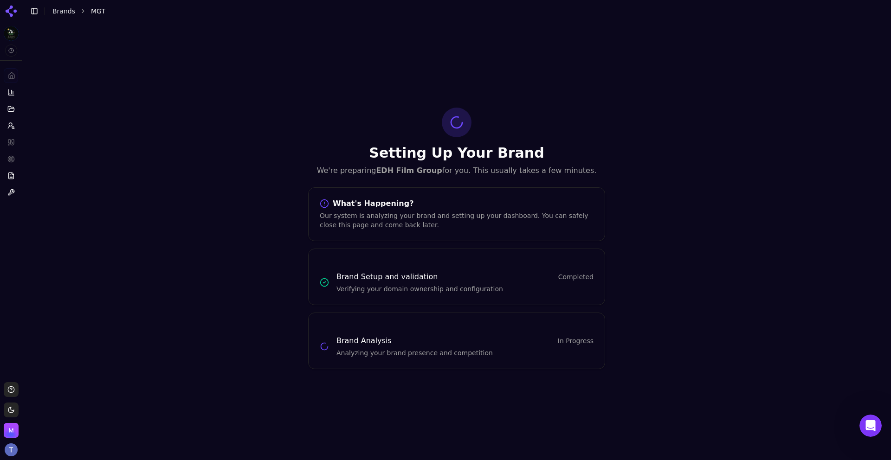
click at [38, 13] on button "Toggle Sidebar" at bounding box center [34, 11] width 13 height 13
